Goal: Task Accomplishment & Management: Manage account settings

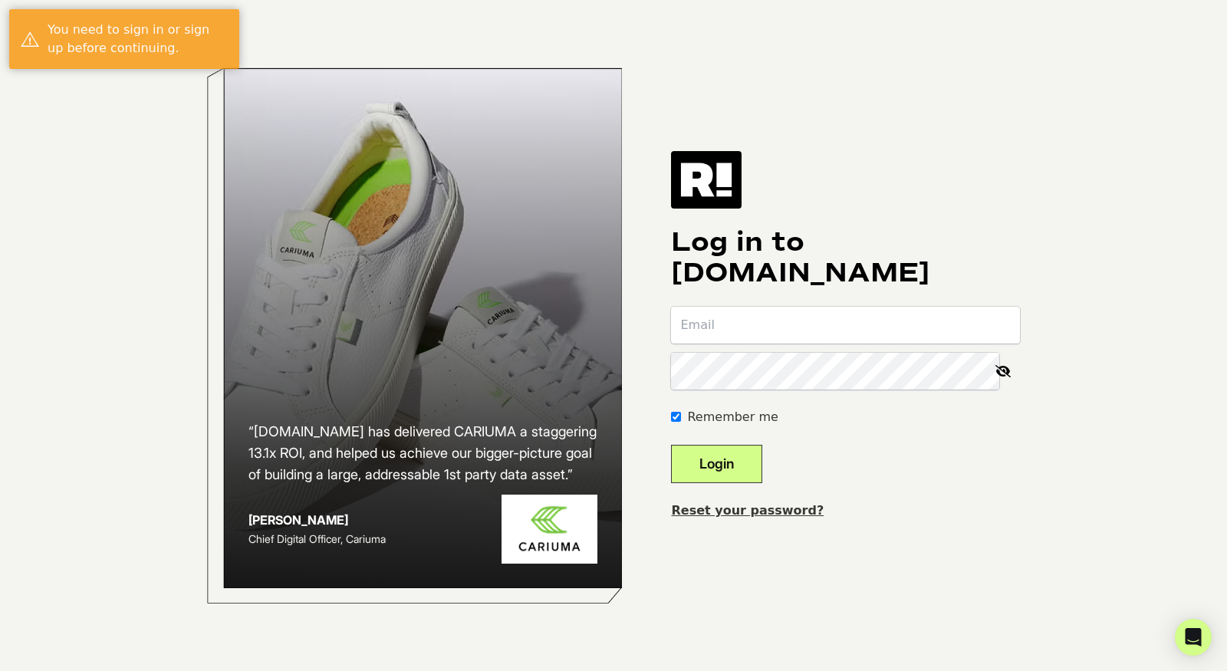
type input "sean@dnavibe.com"
click at [757, 462] on button "Login" at bounding box center [716, 464] width 91 height 38
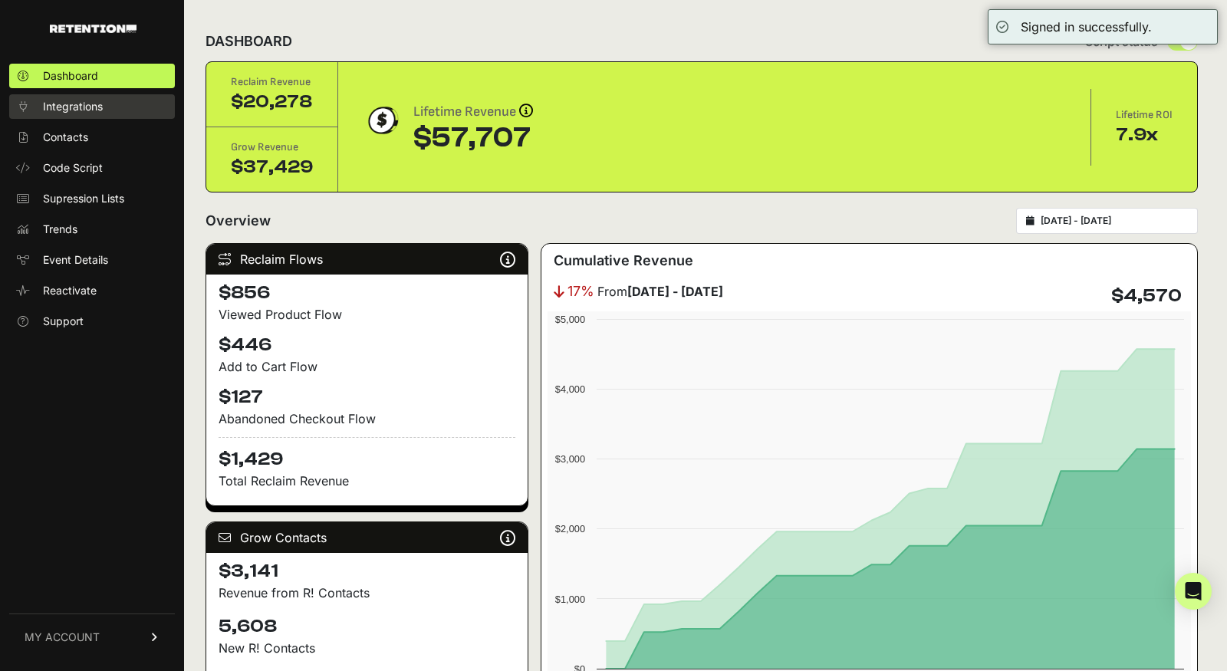
click at [65, 102] on span "Integrations" at bounding box center [73, 106] width 60 height 15
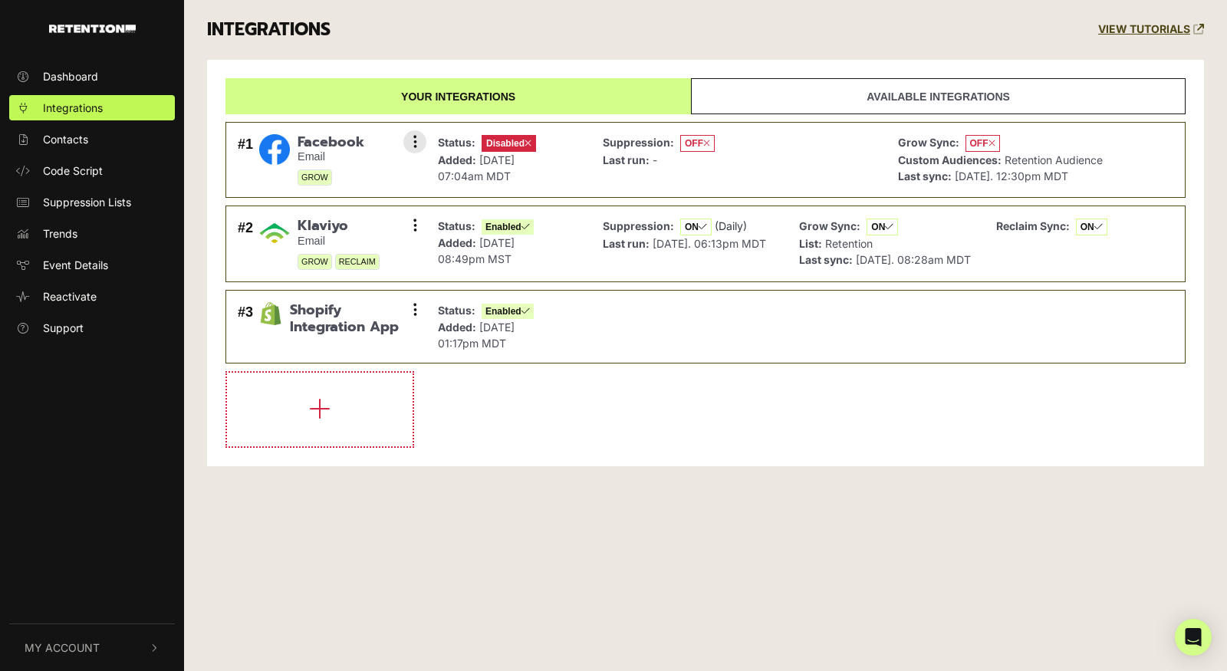
drag, startPoint x: 379, startPoint y: 168, endPoint x: 389, endPoint y: 160, distance: 12.6
click at [379, 168] on div "#1 Facebook Email GROW Settings Sync History Enable Remove" at bounding box center [328, 160] width 189 height 60
click at [414, 142] on icon at bounding box center [415, 141] width 4 height 15
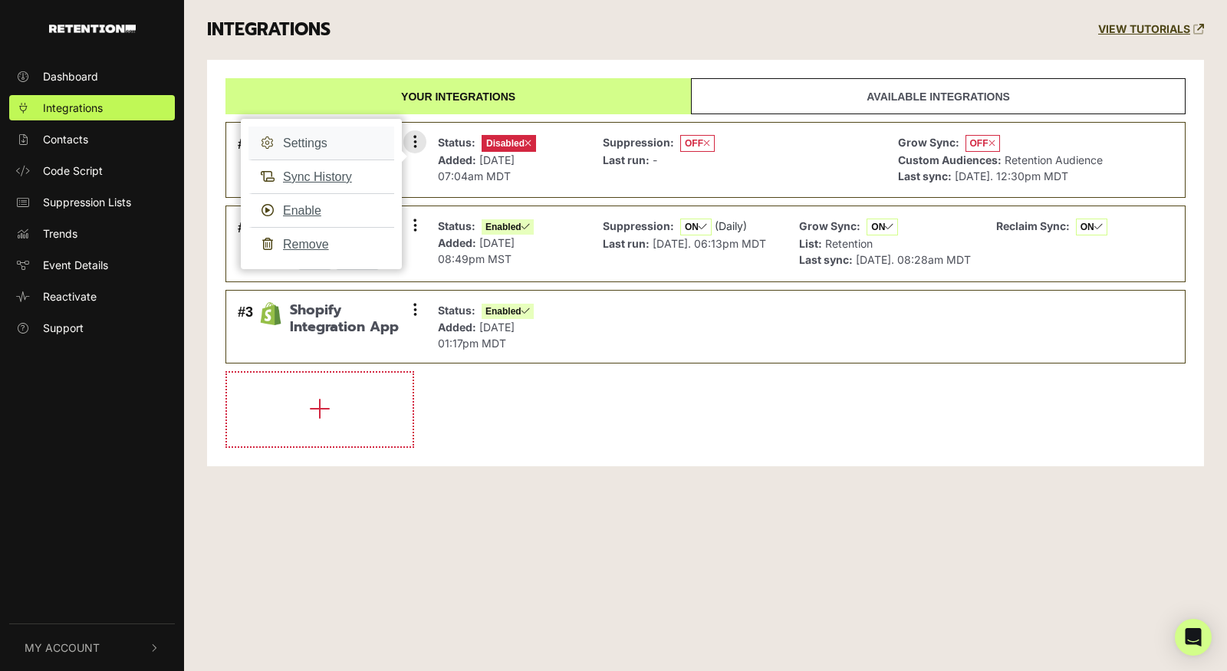
click at [314, 142] on link "Settings" at bounding box center [321, 143] width 146 height 34
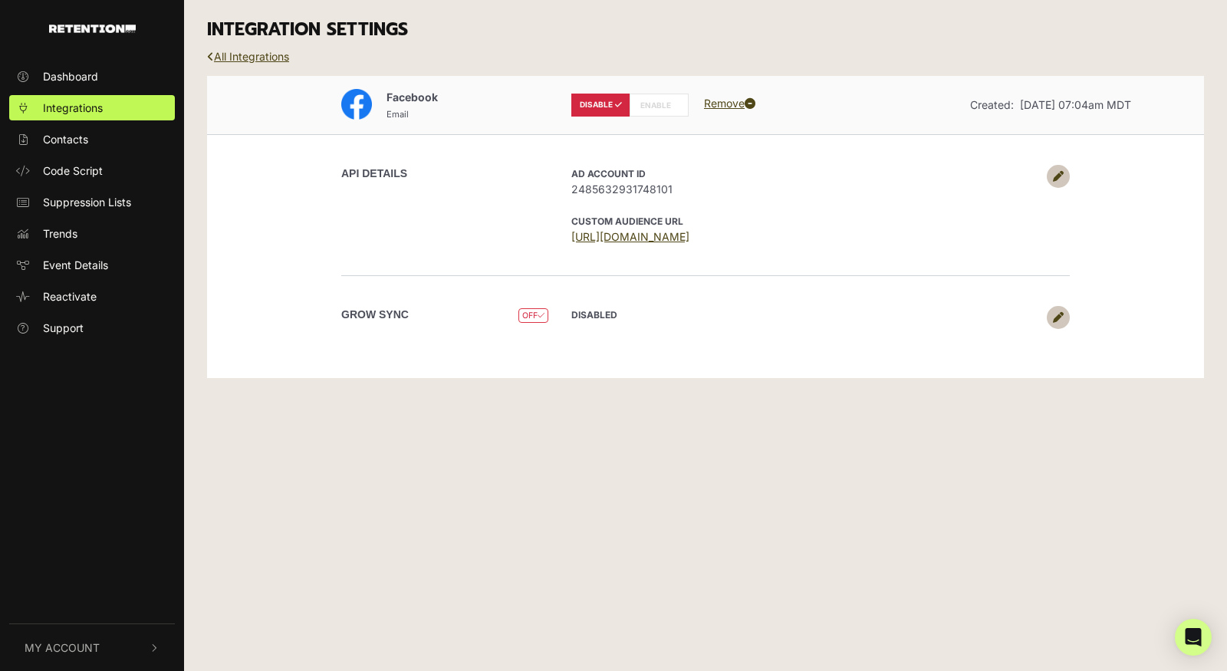
click at [665, 107] on label "ENABLE" at bounding box center [658, 105] width 59 height 23
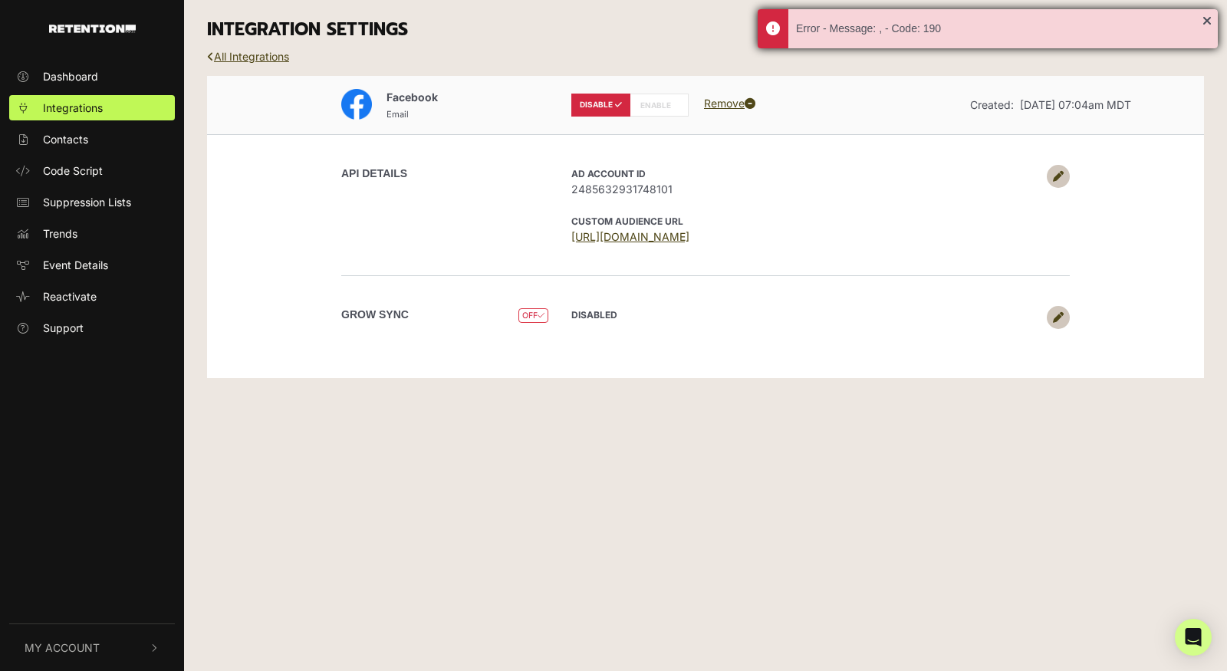
click at [879, 24] on div "Error - Message: , - Code: 190" at bounding box center [999, 29] width 406 height 16
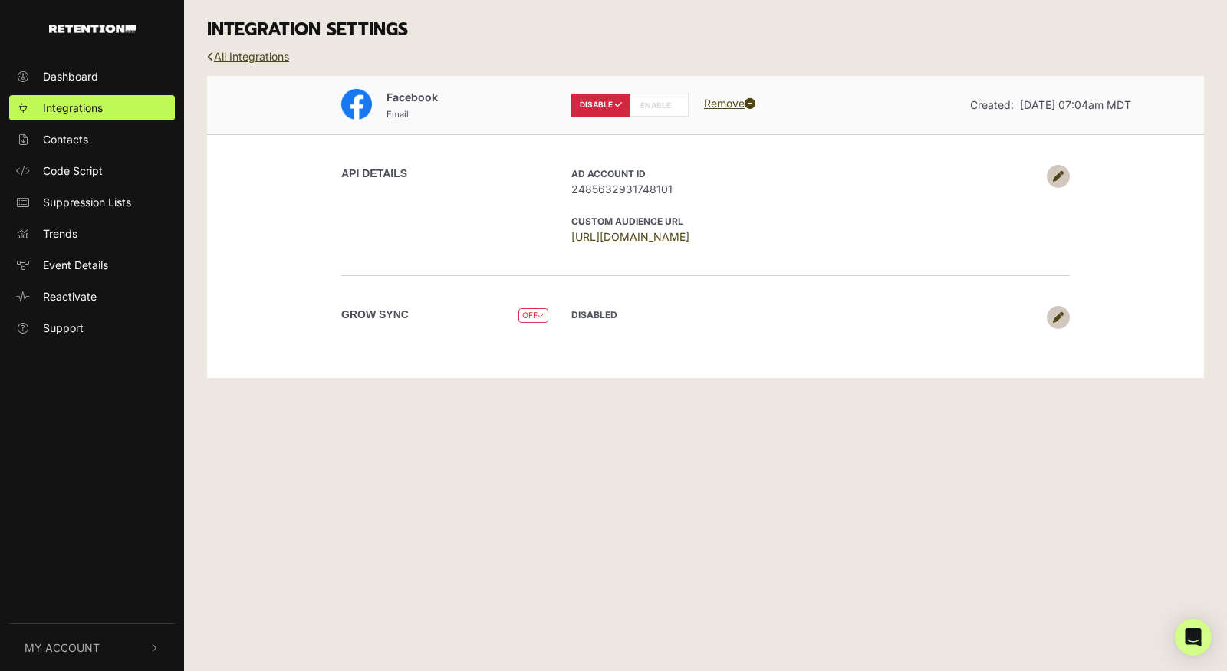
click at [524, 309] on span "OFF" at bounding box center [533, 315] width 30 height 15
click at [1049, 314] on link at bounding box center [1057, 317] width 23 height 23
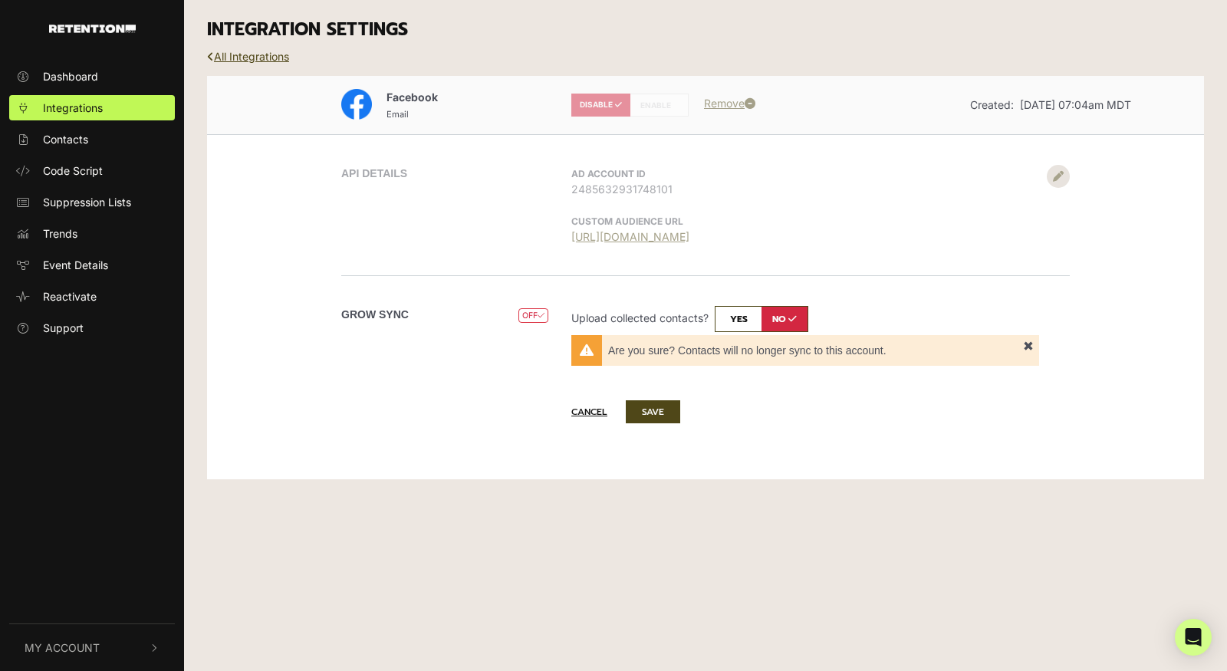
click at [737, 319] on input "checkbox" at bounding box center [761, 319] width 94 height 26
checkbox input "true"
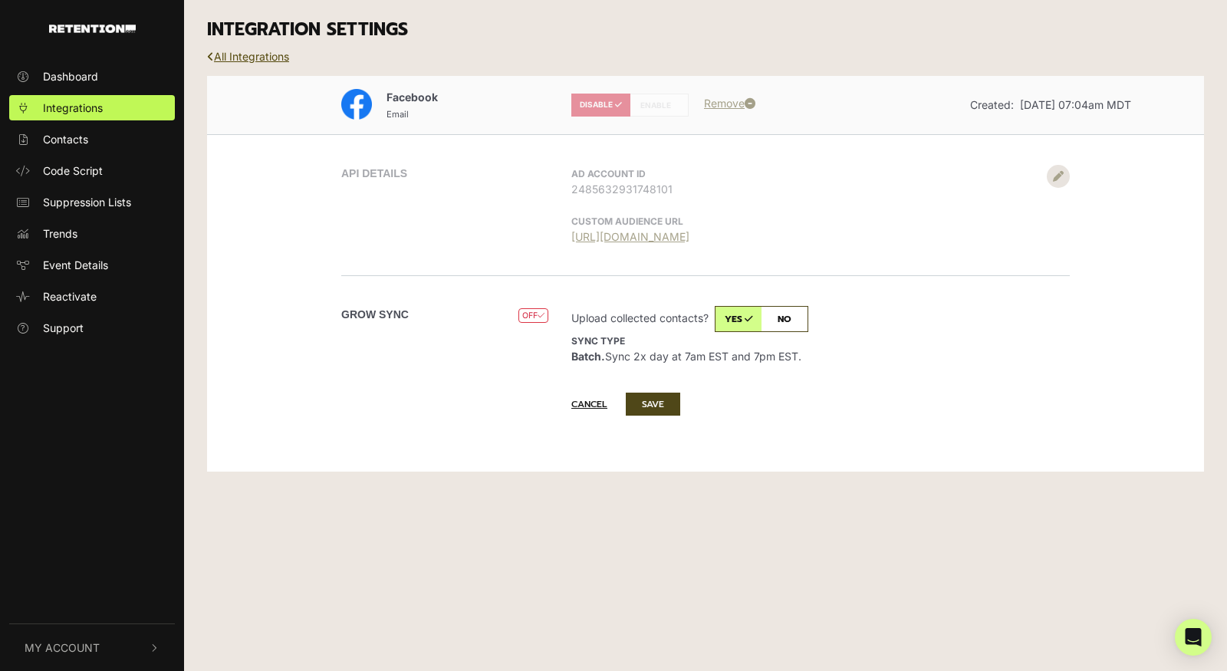
click at [274, 57] on link "All Integrations" at bounding box center [248, 56] width 82 height 13
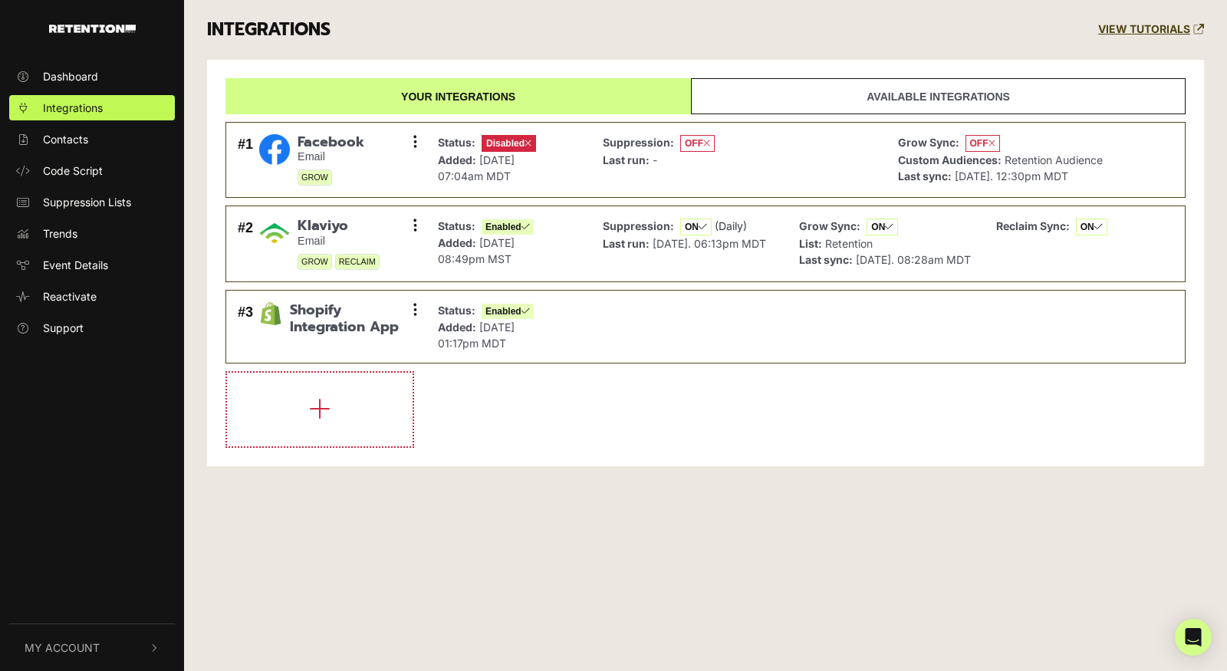
click at [1043, 95] on link "Available integrations" at bounding box center [938, 96] width 494 height 36
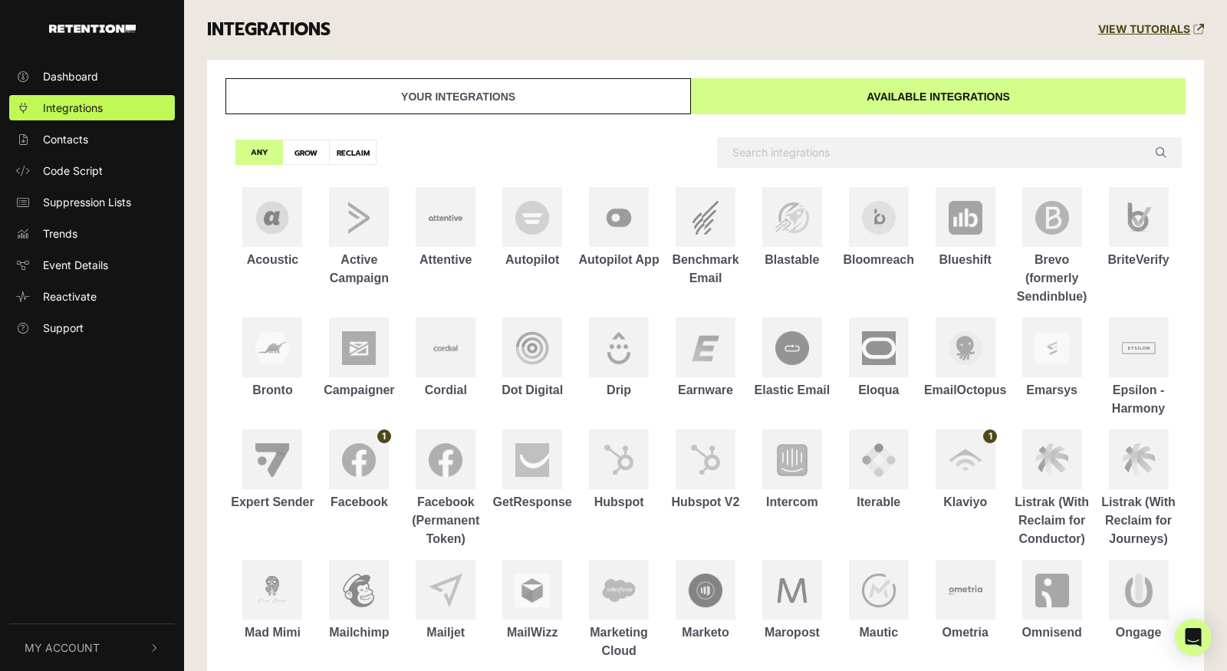
click at [620, 90] on link "Your integrations" at bounding box center [457, 96] width 465 height 36
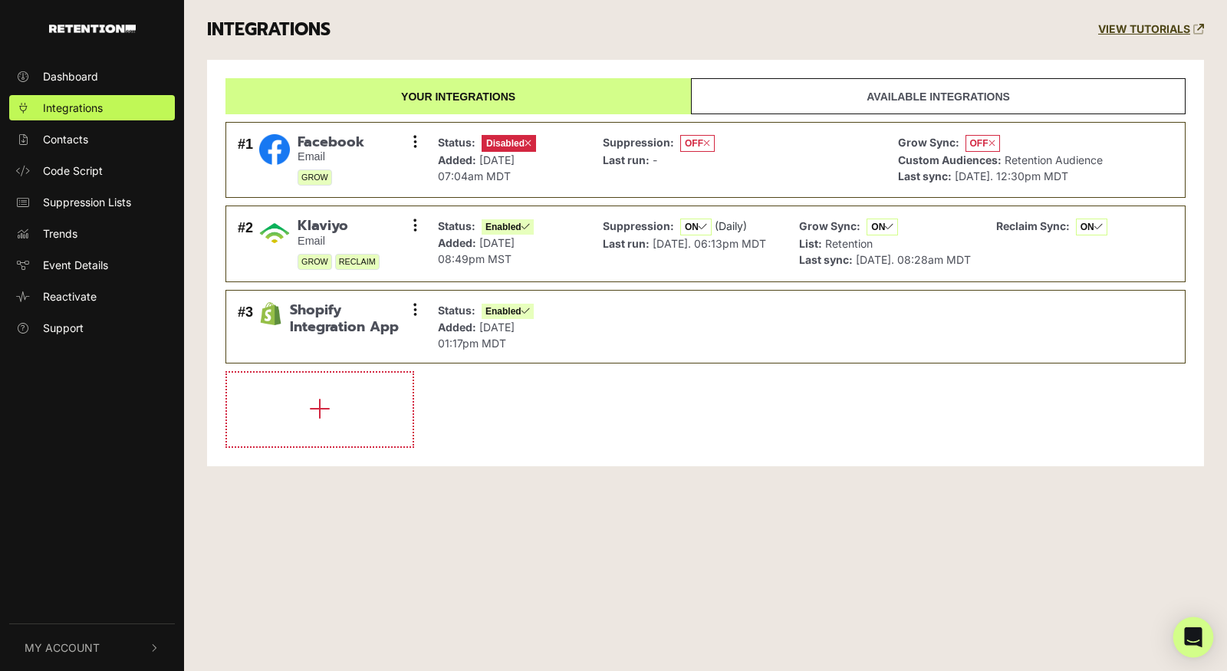
click at [1191, 636] on icon "Open Intercom Messenger" at bounding box center [1193, 637] width 18 height 20
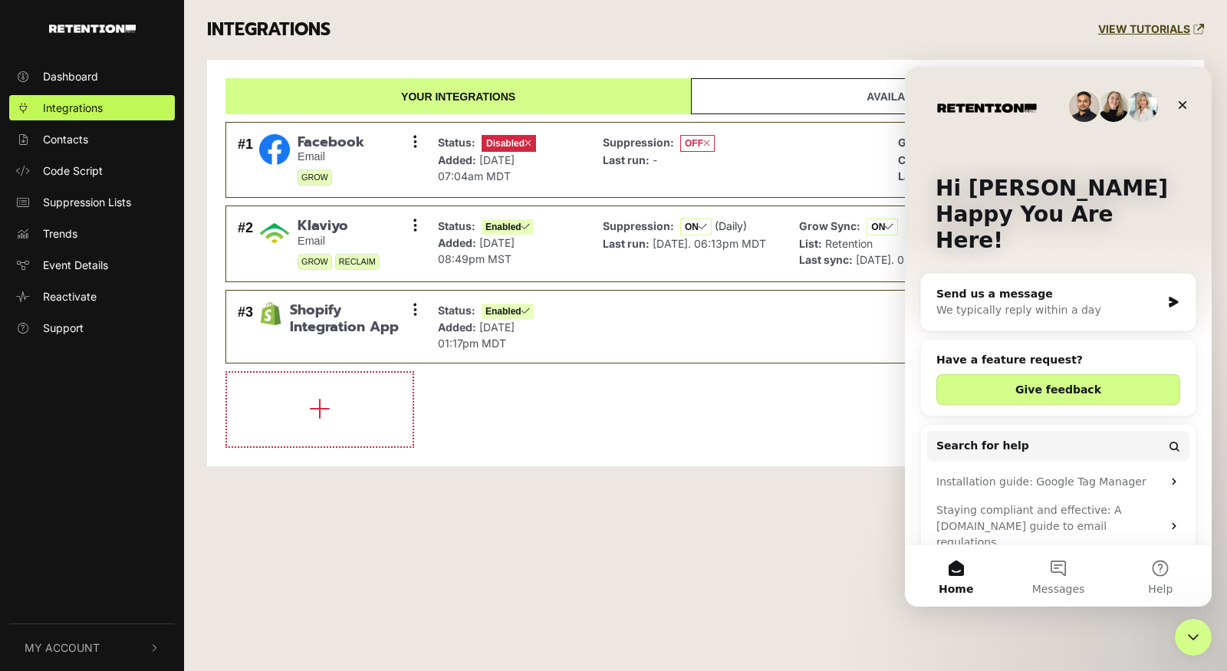
click at [1129, 302] on div "We typically reply within a day" at bounding box center [1048, 310] width 225 height 16
